Goal: Information Seeking & Learning: Learn about a topic

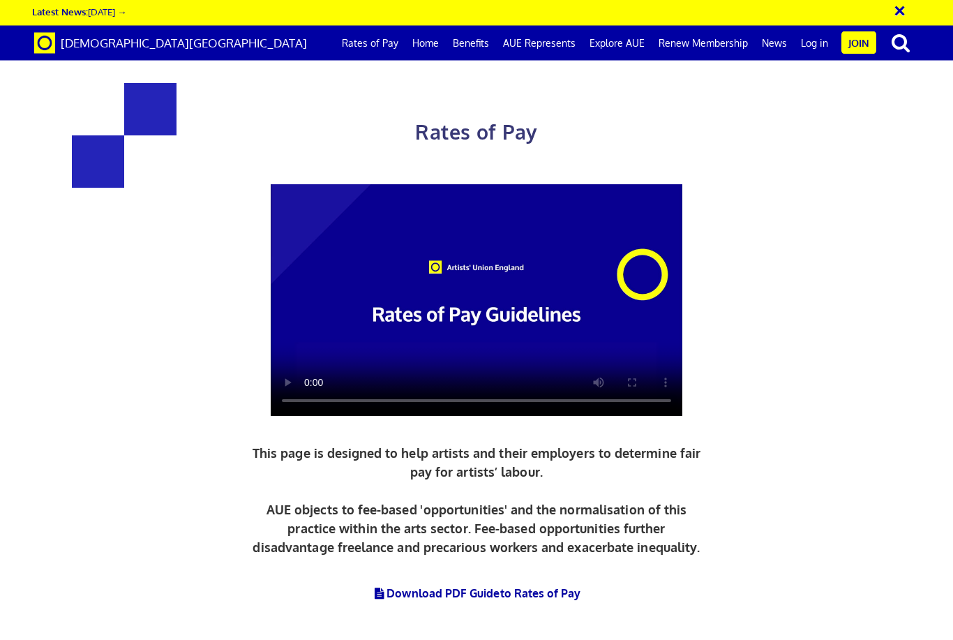
scroll to position [282, 0]
click at [426, 587] on link "Download PDF Guide to Rates of Pay" at bounding box center [477, 594] width 209 height 14
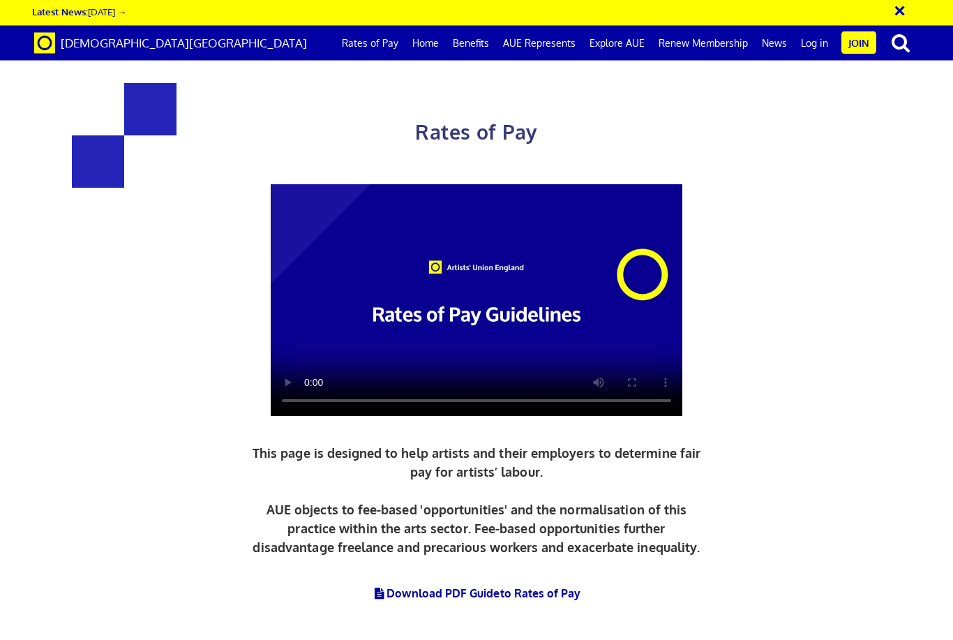
scroll to position [2886, 0]
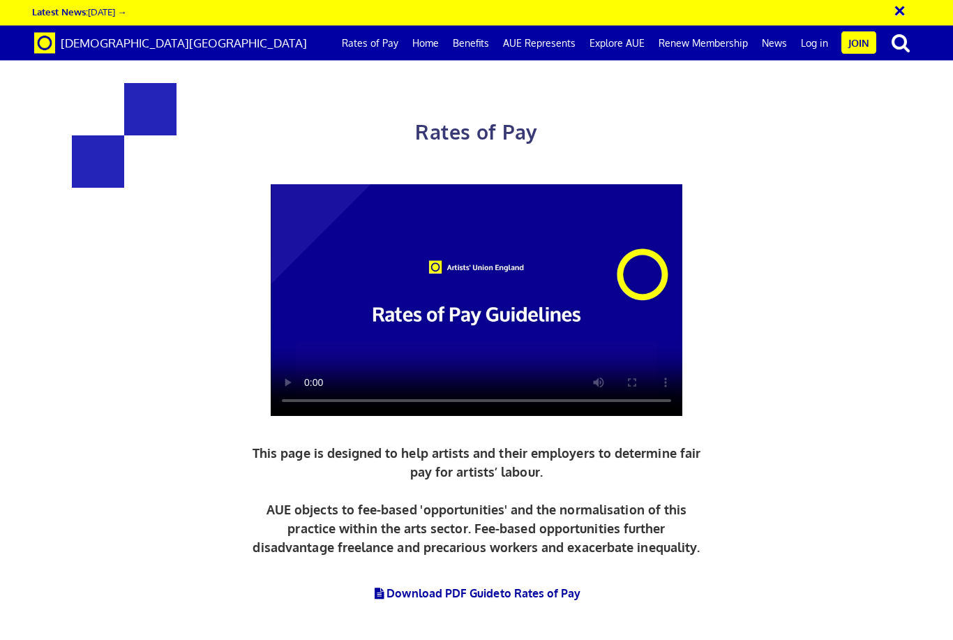
scroll to position [2963, 0]
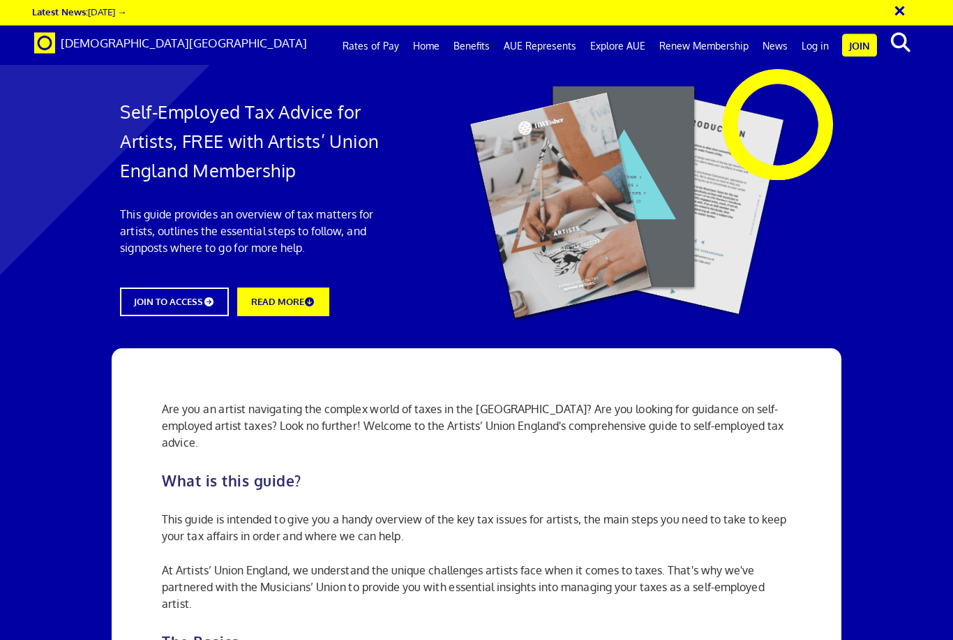
scroll to position [1090, 0]
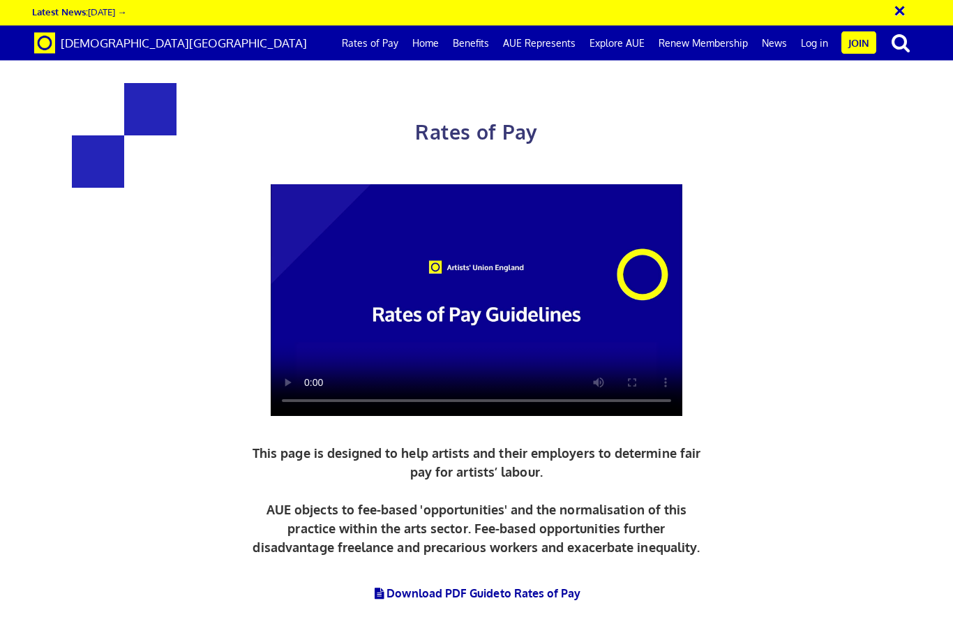
scroll to position [370, 0]
